Goal: Transaction & Acquisition: Purchase product/service

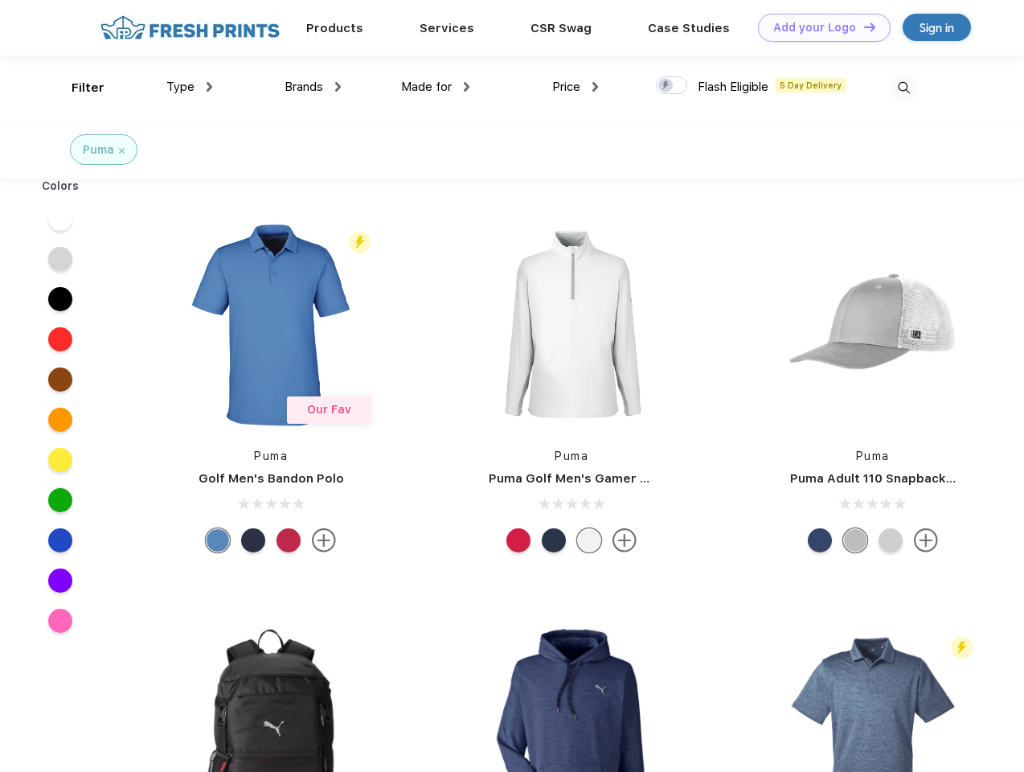
scroll to position [1, 0]
click at [818, 27] on link "Add your Logo Design Tool" at bounding box center [824, 28] width 133 height 28
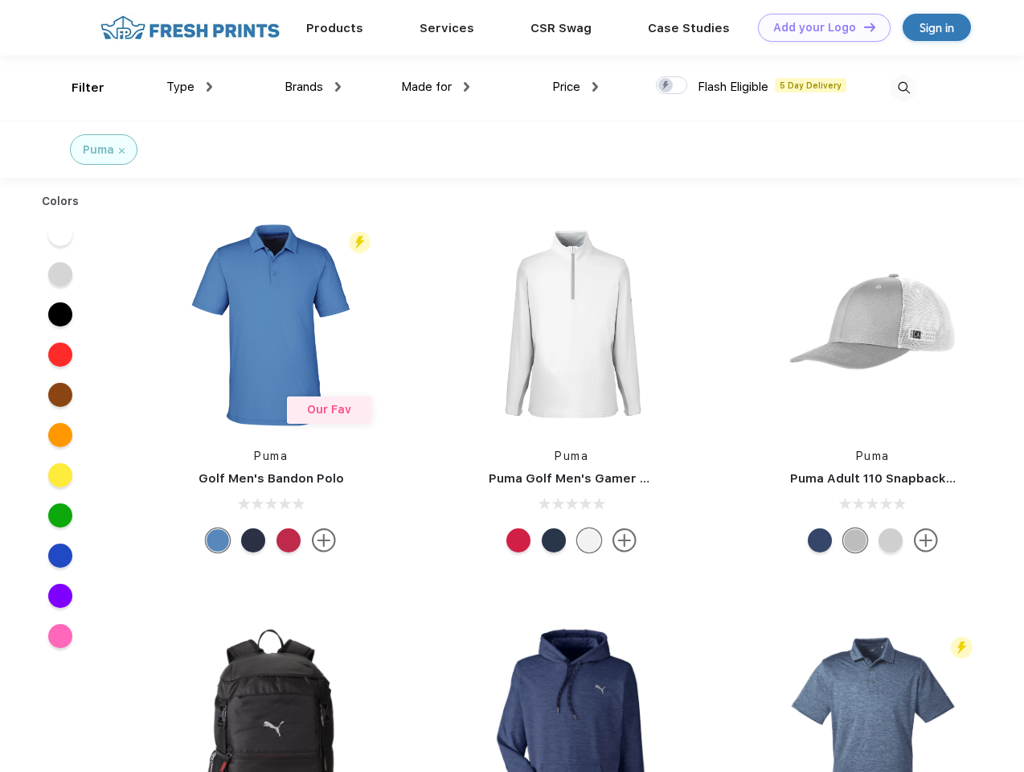
click at [0, 0] on div "Design Tool" at bounding box center [0, 0] width 0 height 0
click at [862, 27] on link "Add your Logo Design Tool" at bounding box center [824, 28] width 133 height 28
click at [77, 88] on div "Filter" at bounding box center [88, 88] width 33 height 18
click at [190, 87] on span "Type" at bounding box center [180, 87] width 28 height 14
click at [313, 87] on span "Brands" at bounding box center [304, 87] width 39 height 14
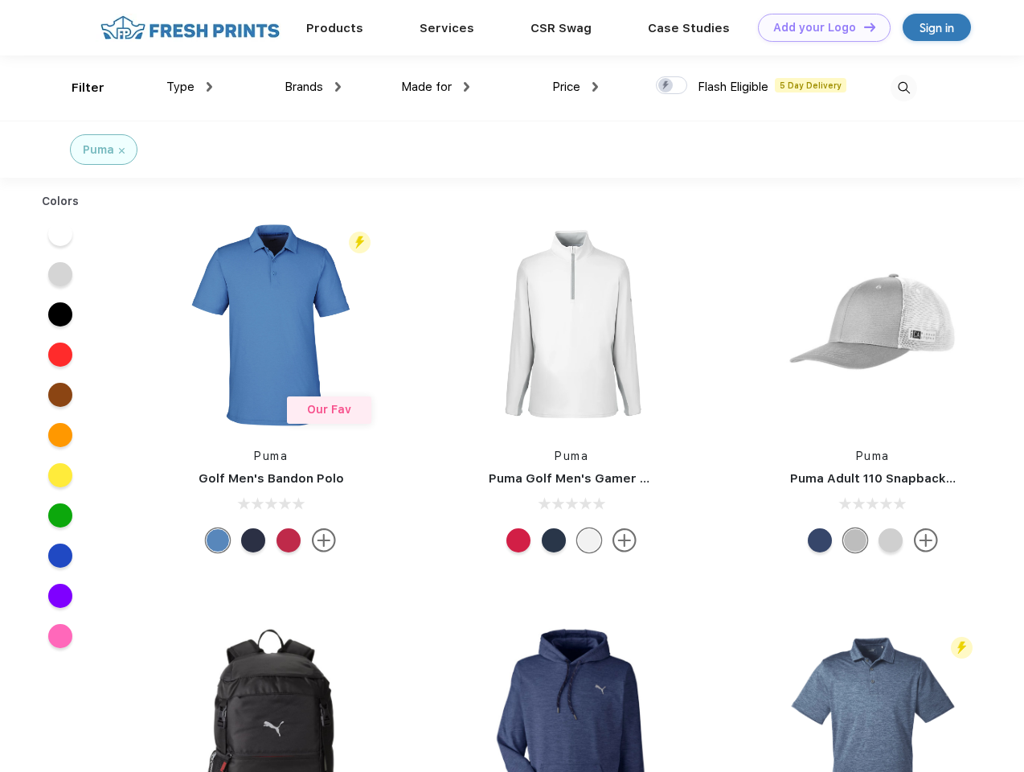
click at [436, 87] on span "Made for" at bounding box center [426, 87] width 51 height 14
click at [575, 87] on span "Price" at bounding box center [566, 87] width 28 height 14
click at [672, 86] on div at bounding box center [671, 85] width 31 height 18
click at [666, 86] on input "checkbox" at bounding box center [661, 81] width 10 height 10
click at [903, 88] on img at bounding box center [904, 88] width 27 height 27
